Goal: Use online tool/utility

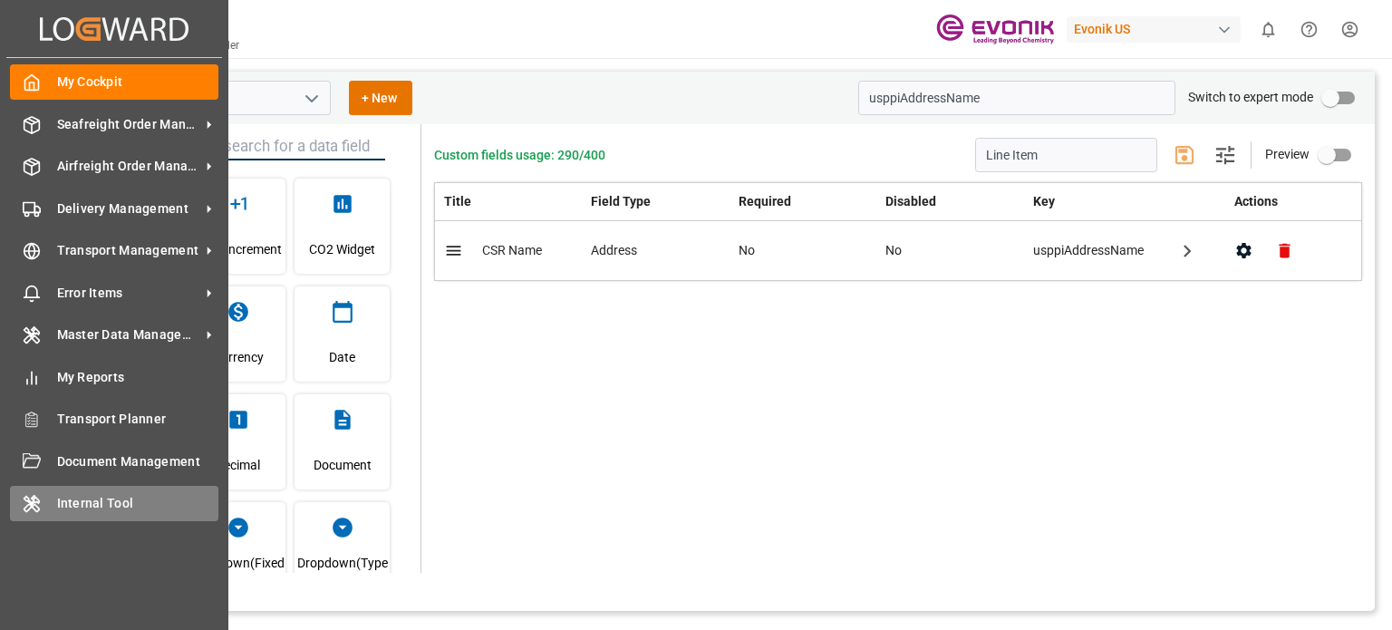
drag, startPoint x: 0, startPoint y: 0, endPoint x: 71, endPoint y: 501, distance: 506.0
click at [71, 501] on span "Internal Tool" at bounding box center [138, 503] width 162 height 19
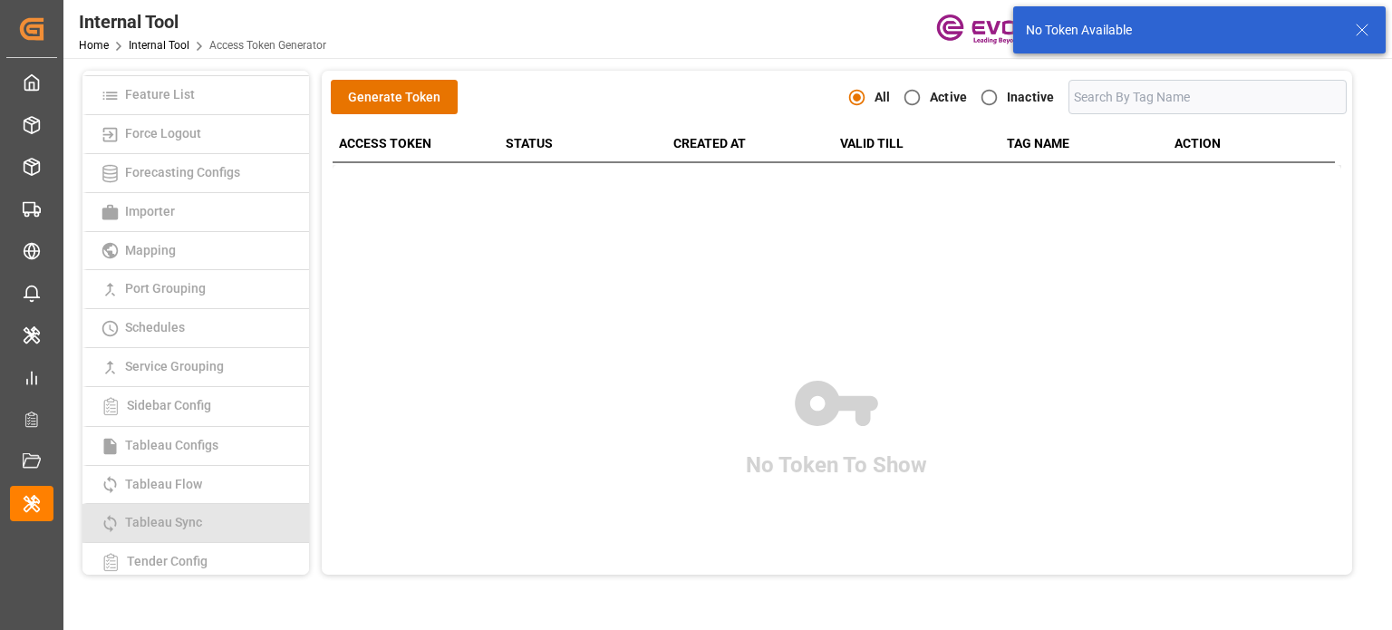
scroll to position [428, 0]
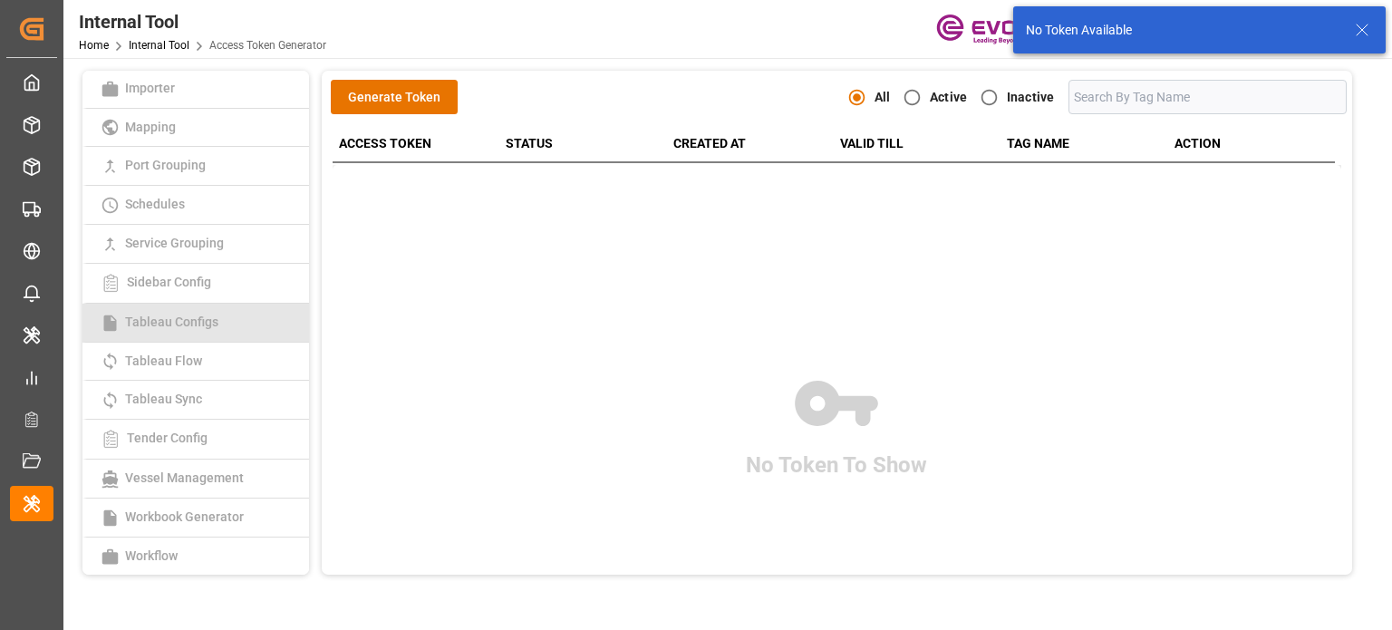
click at [213, 325] on span "Tableau Configs" at bounding box center [172, 321] width 104 height 14
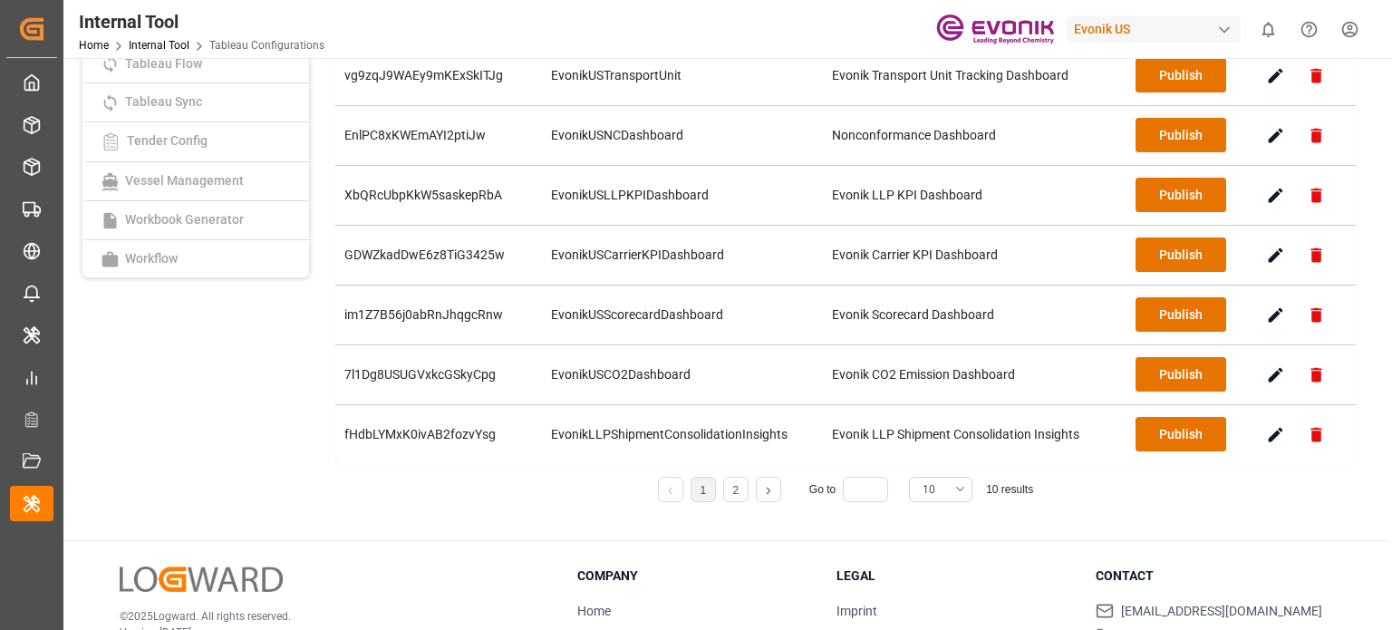
scroll to position [297, 0]
click at [924, 485] on span "10" at bounding box center [928, 489] width 13 height 16
click at [942, 580] on div "20" at bounding box center [941, 587] width 62 height 55
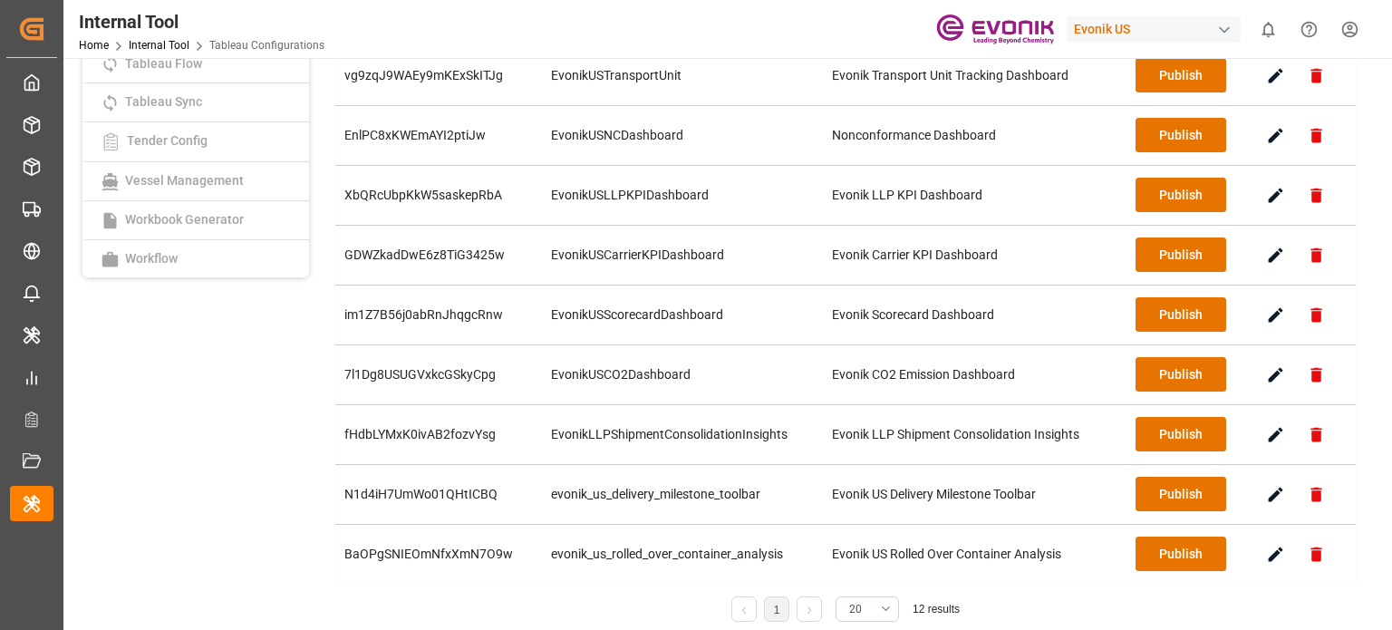
scroll to position [344, 0]
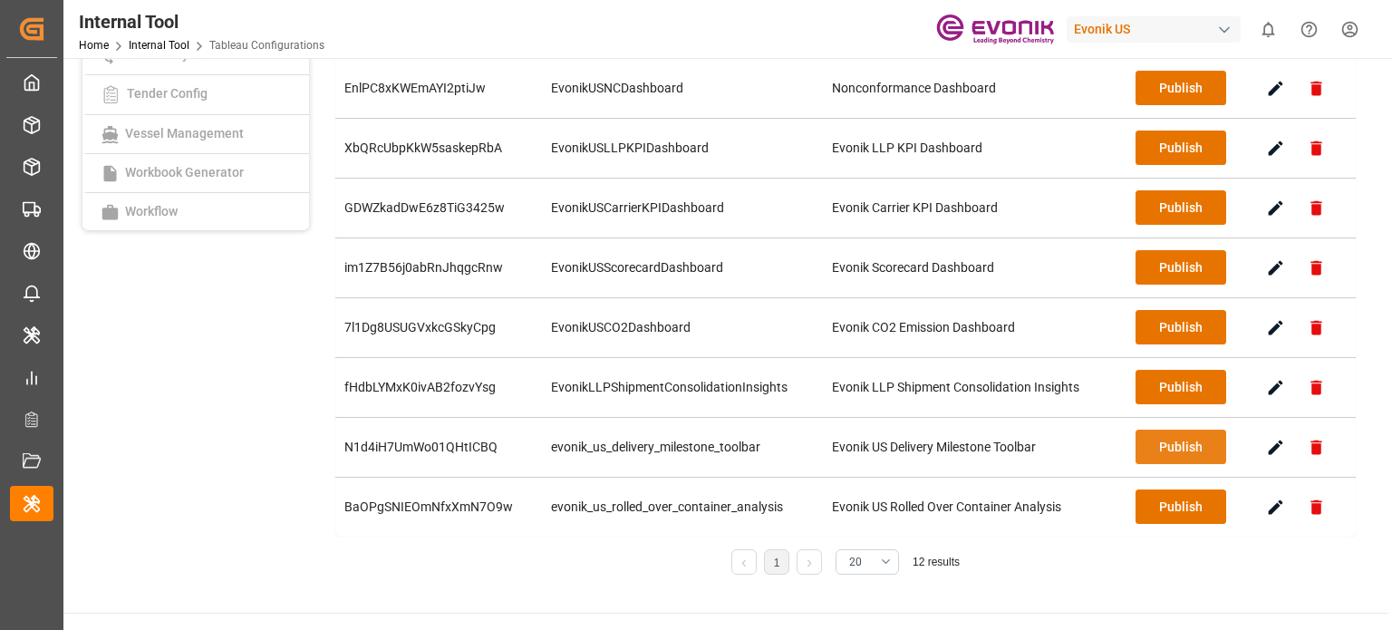
click at [1164, 450] on button "Publish" at bounding box center [1180, 446] width 91 height 34
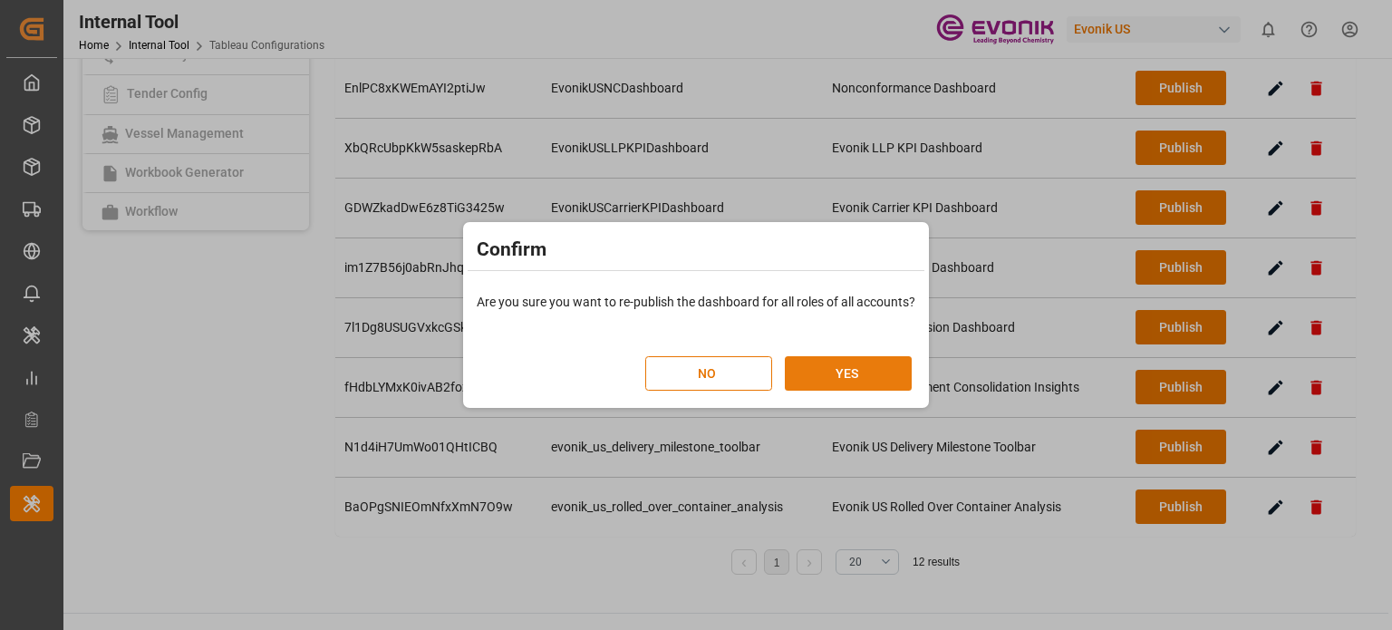
click at [854, 365] on button "YES" at bounding box center [848, 373] width 127 height 34
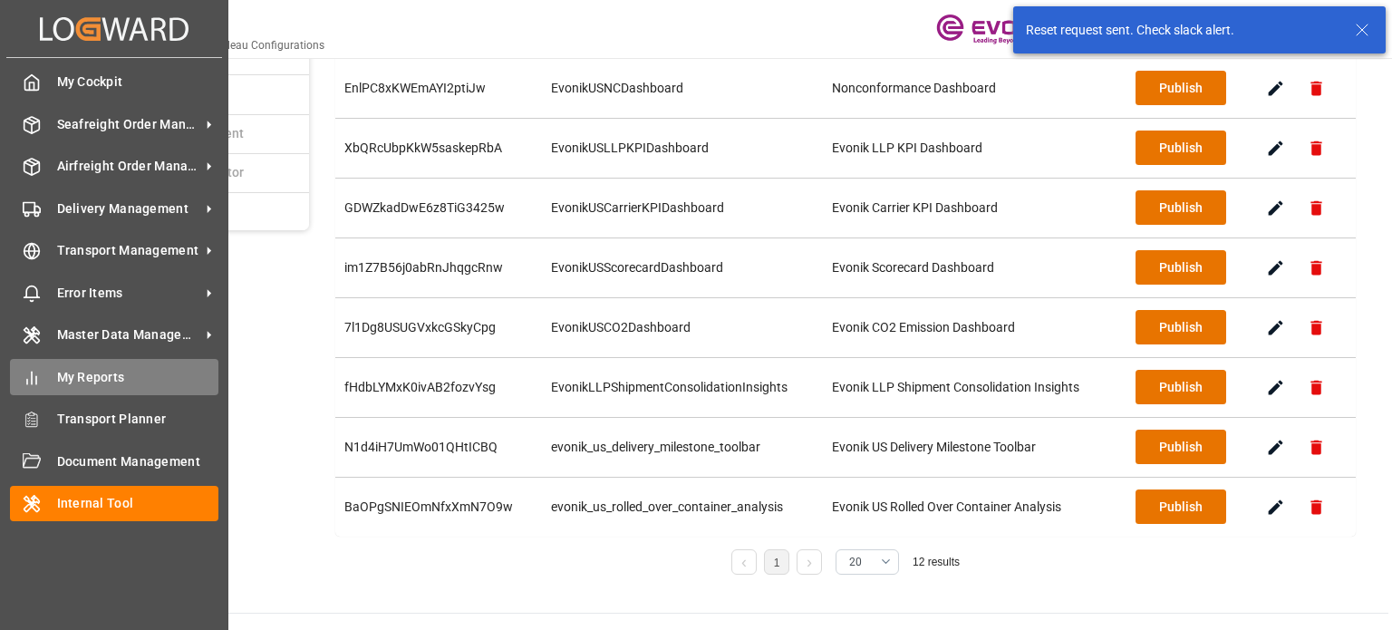
click at [91, 392] on div "My Reports My Reports" at bounding box center [114, 376] width 208 height 35
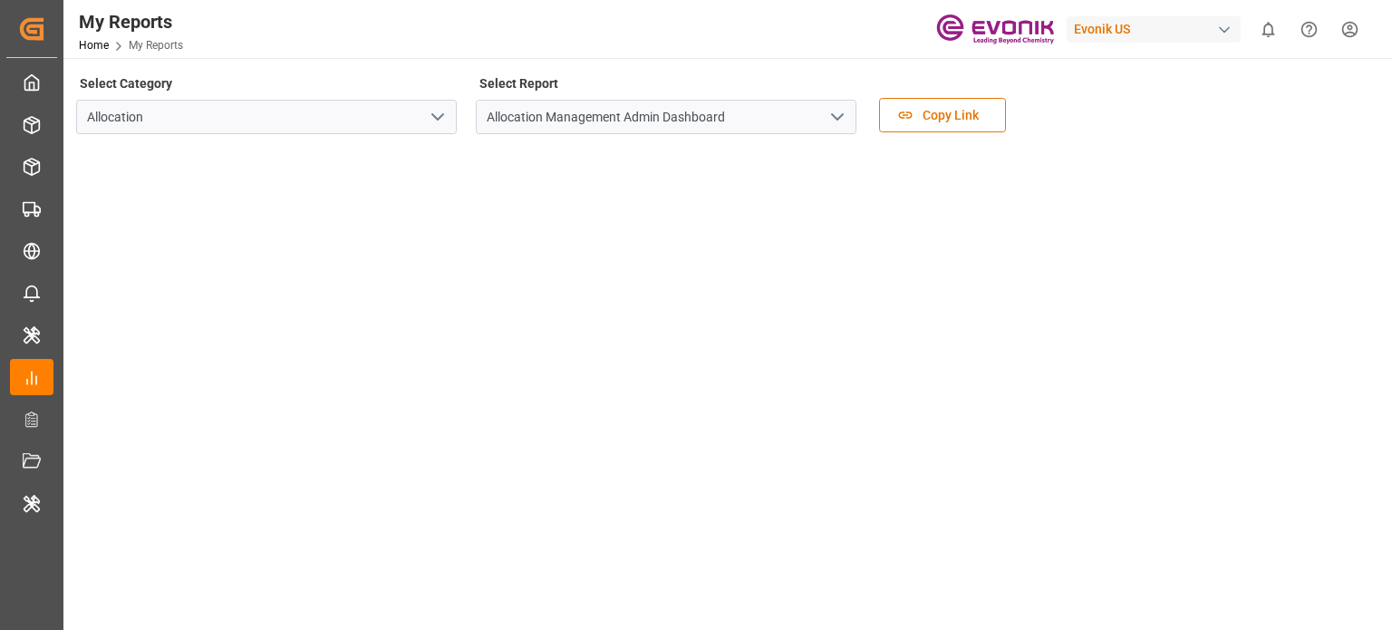
click at [424, 104] on button "open menu" at bounding box center [436, 117] width 27 height 28
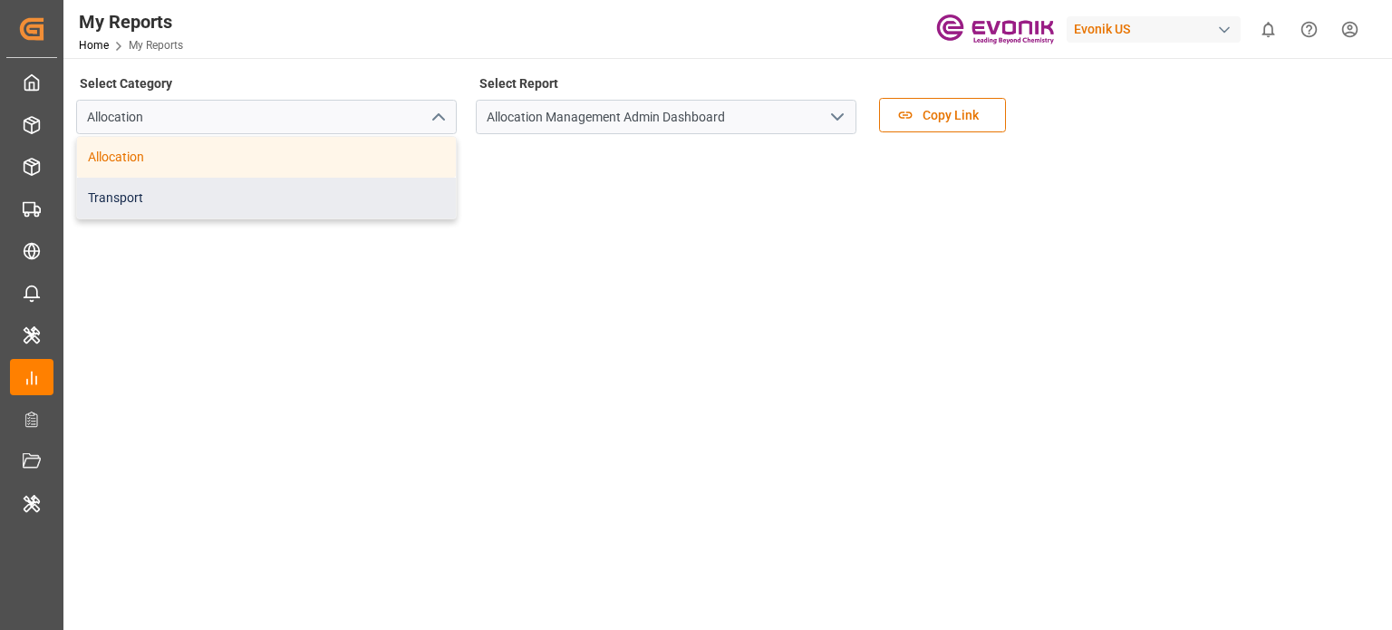
click at [231, 186] on div "Transport" at bounding box center [266, 198] width 379 height 41
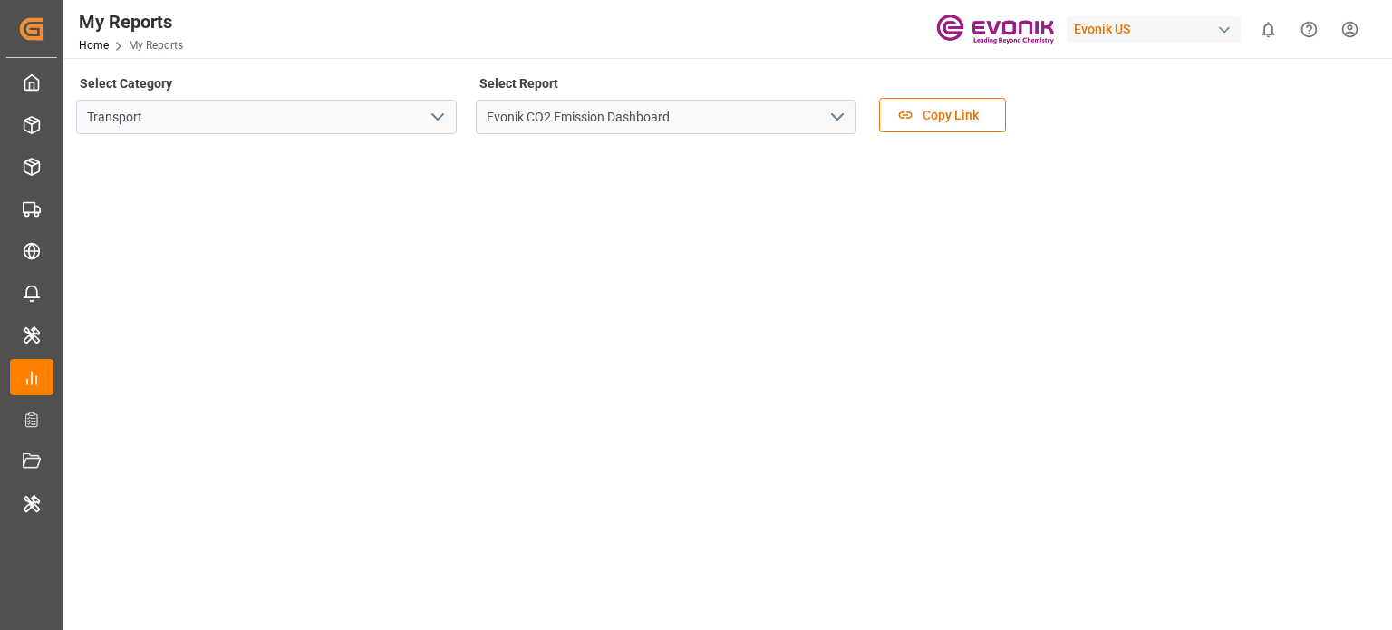
click at [841, 115] on polyline "open menu" at bounding box center [837, 116] width 11 height 5
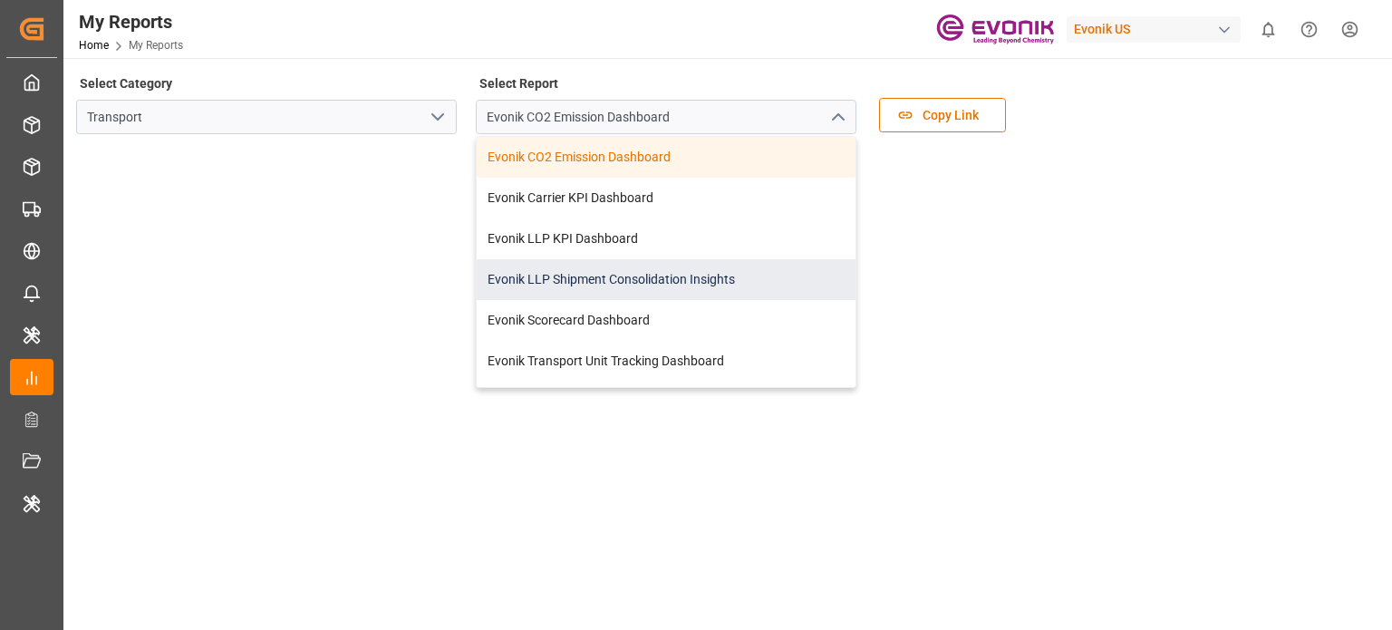
scroll to position [116, 0]
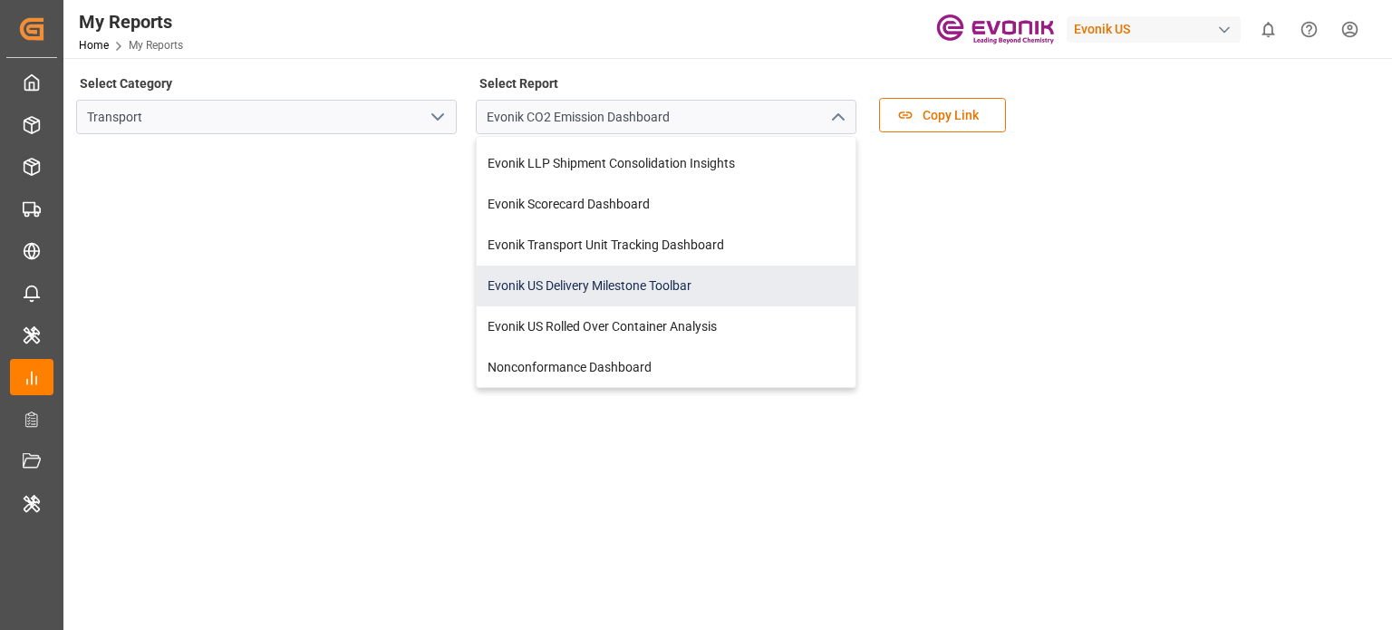
click at [536, 272] on div "Evonik US Delivery Milestone Toolbar" at bounding box center [666, 285] width 379 height 41
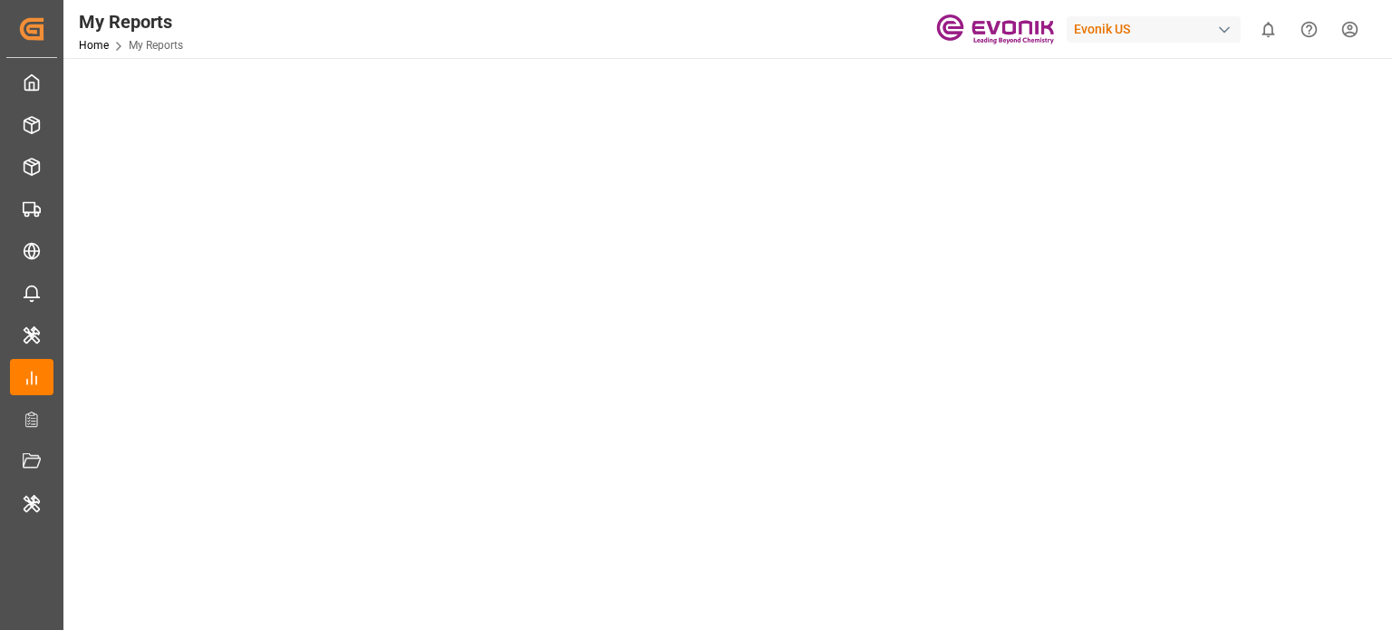
scroll to position [90, 0]
